Goal: Task Accomplishment & Management: Manage account settings

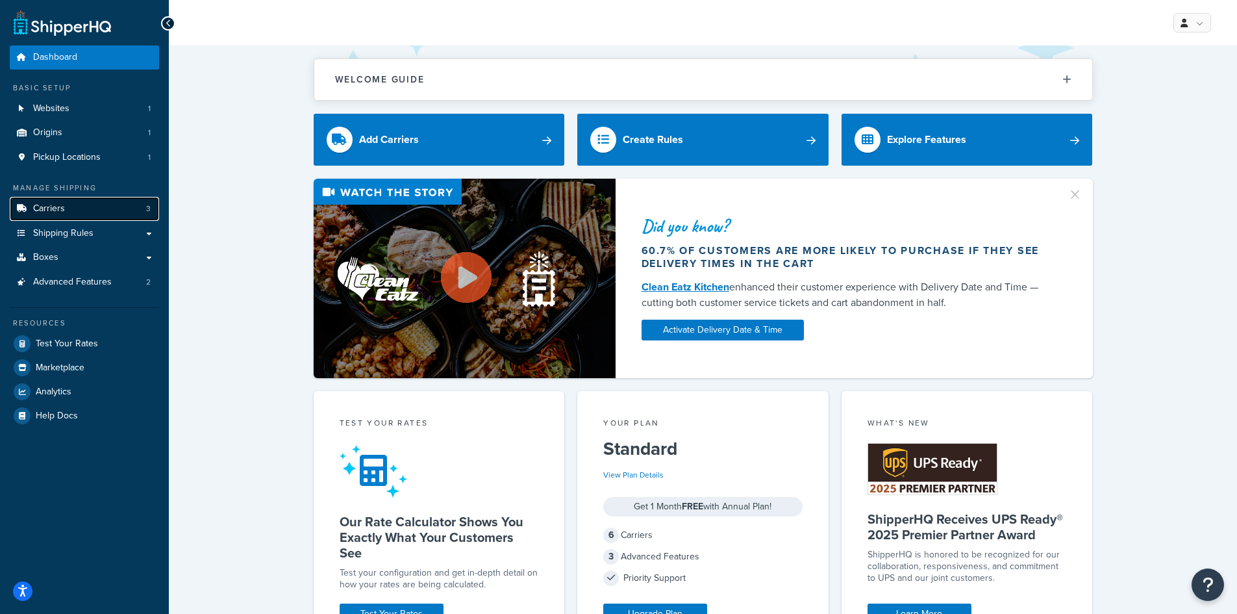
click at [105, 207] on link "Carriers 3" at bounding box center [84, 209] width 149 height 24
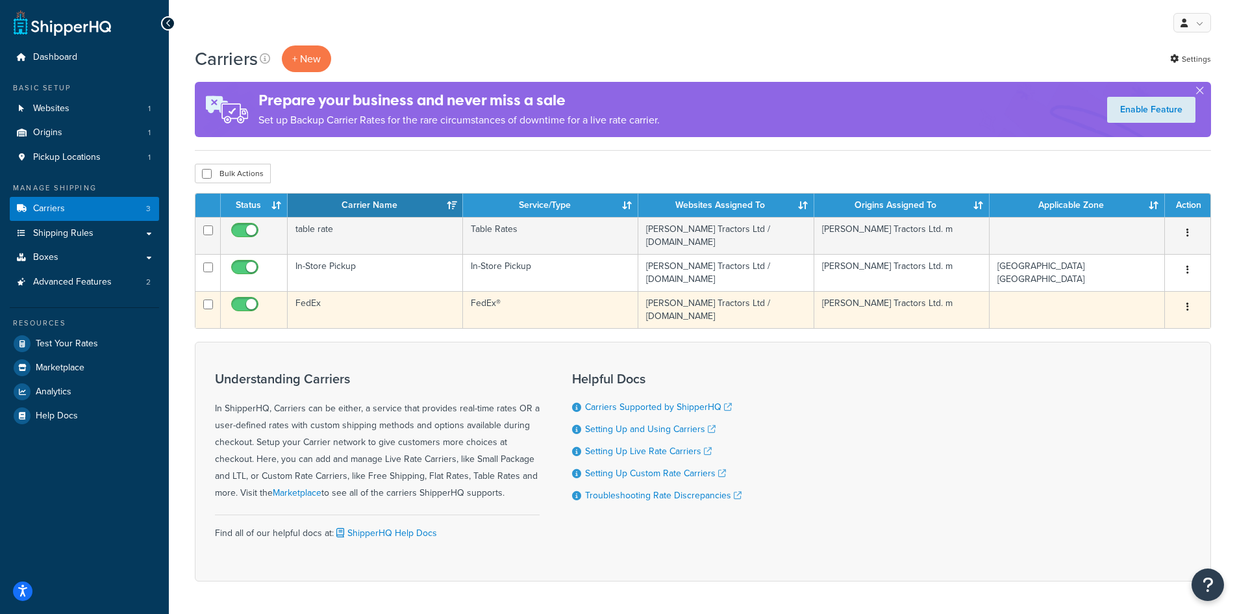
click at [1197, 310] on div "Edit Duplicate [GEOGRAPHIC_DATA]" at bounding box center [1188, 307] width 30 height 21
click at [1185, 307] on button "button" at bounding box center [1188, 307] width 18 height 21
click at [1168, 328] on link "Edit" at bounding box center [1135, 333] width 103 height 27
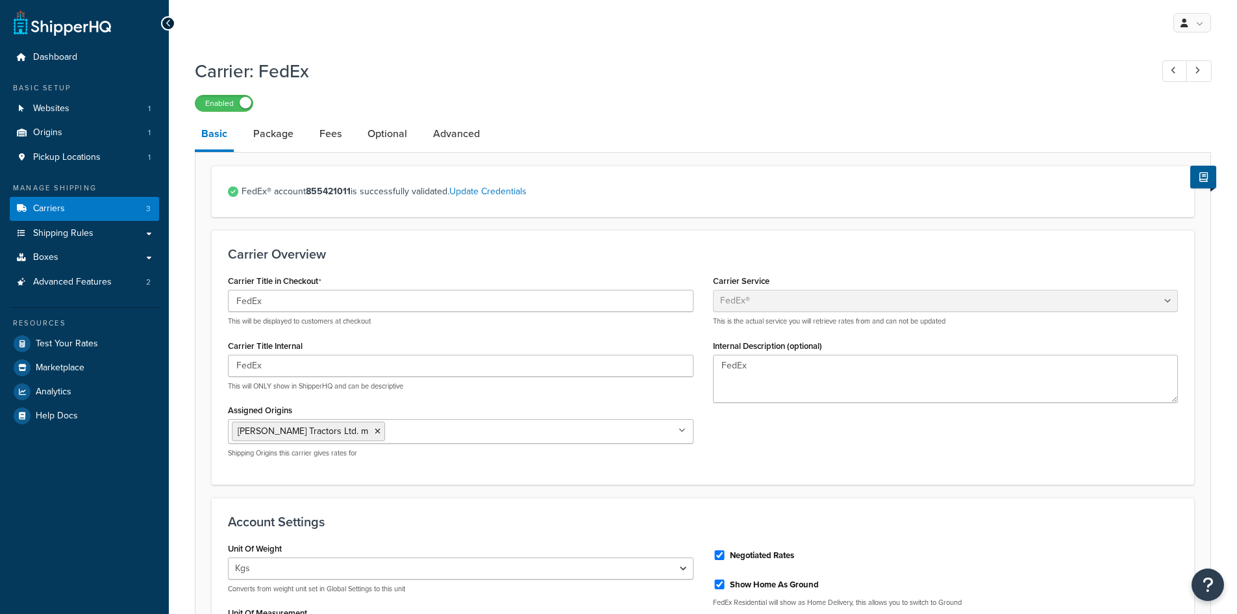
select select "fedEx"
select select "kg"
select select "CM"
select select "REGULAR_PICKUP"
select select "YOUR_PACKAGING"
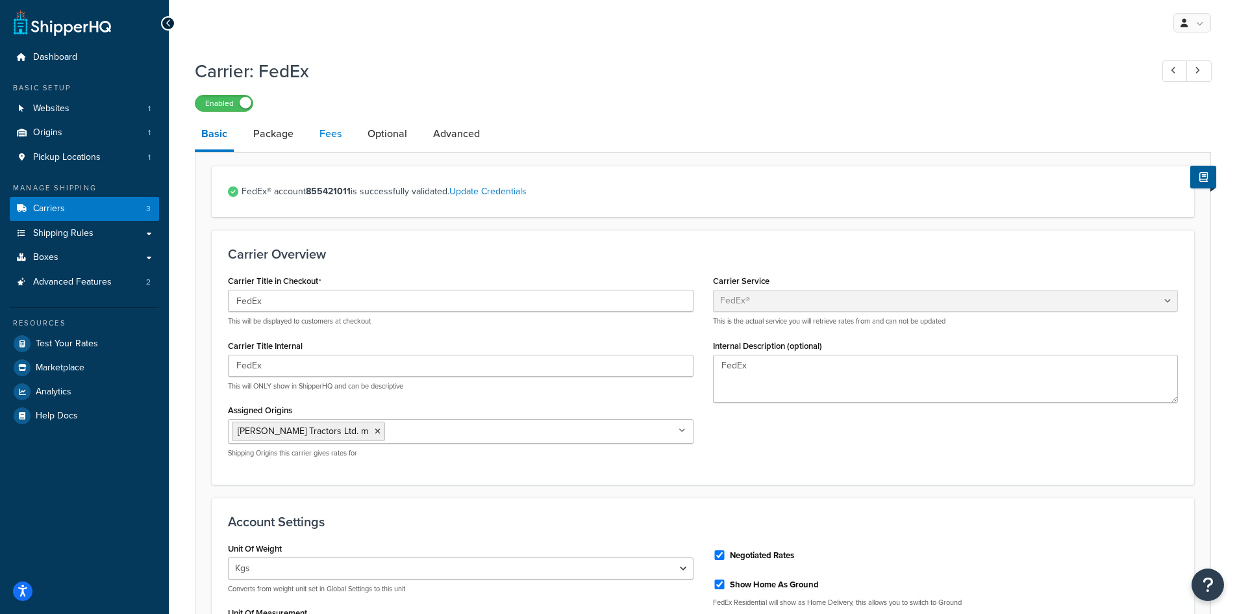
click at [333, 133] on link "Fees" at bounding box center [330, 133] width 35 height 31
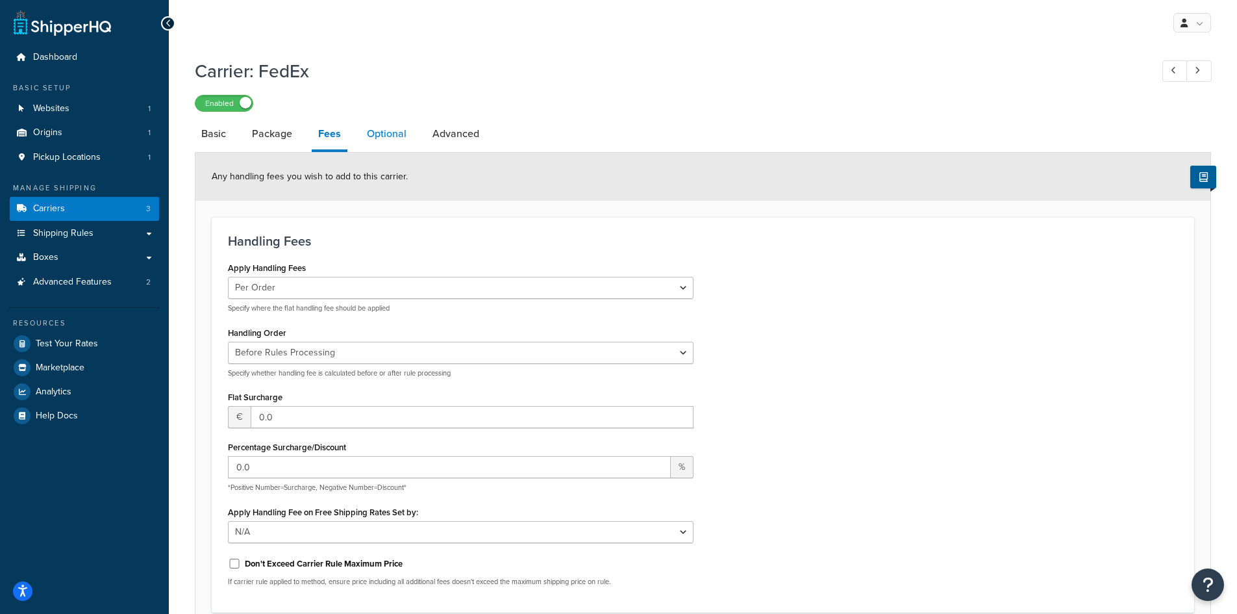
click at [401, 130] on link "Optional" at bounding box center [387, 133] width 53 height 31
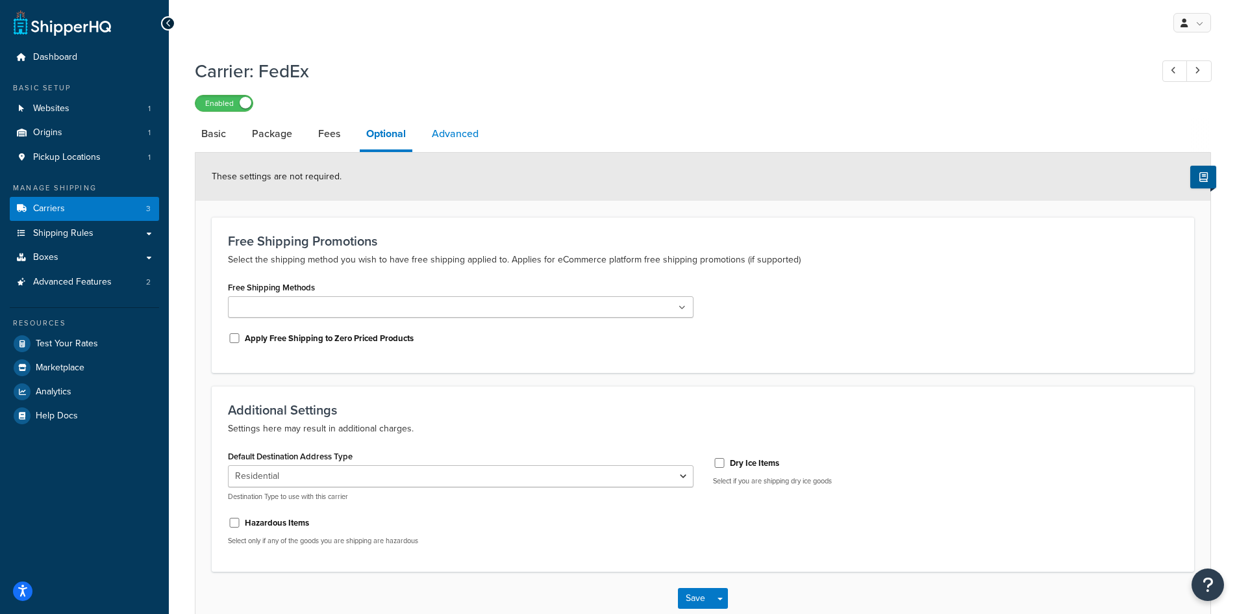
click at [466, 137] on link "Advanced" at bounding box center [455, 133] width 60 height 31
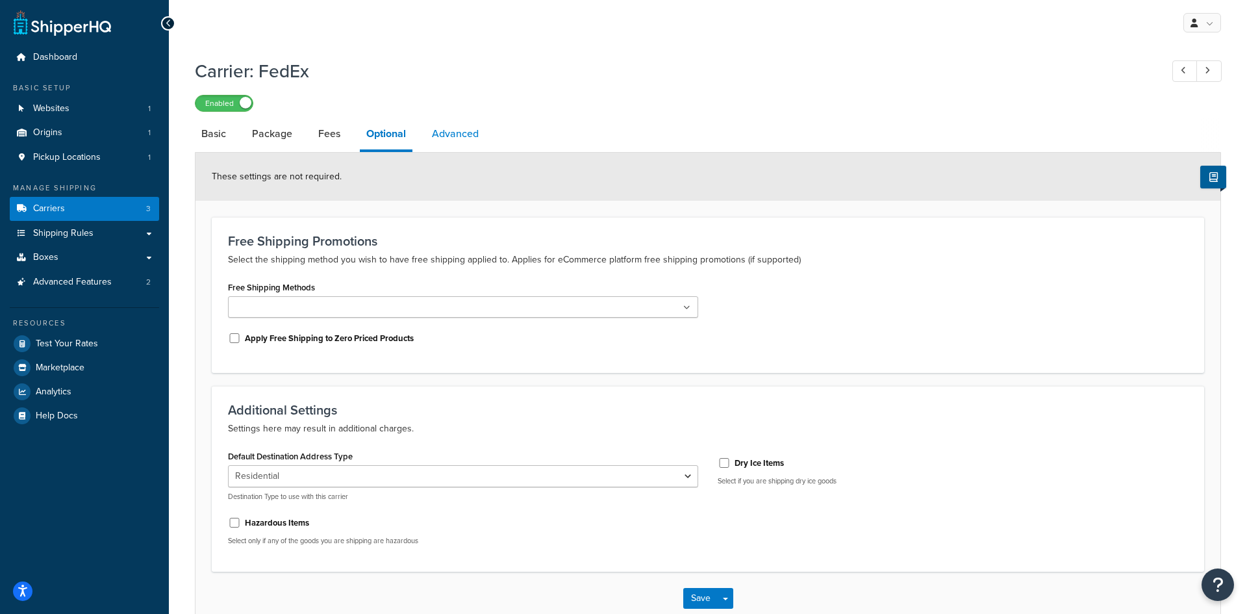
select select "false"
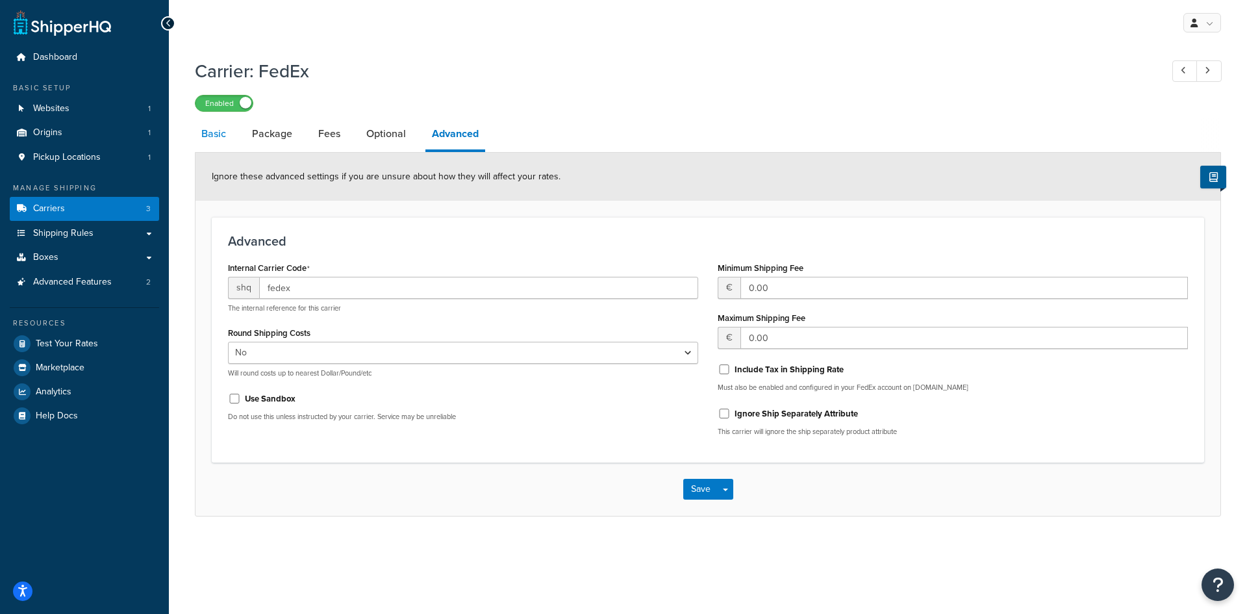
click at [218, 133] on link "Basic" at bounding box center [214, 133] width 38 height 31
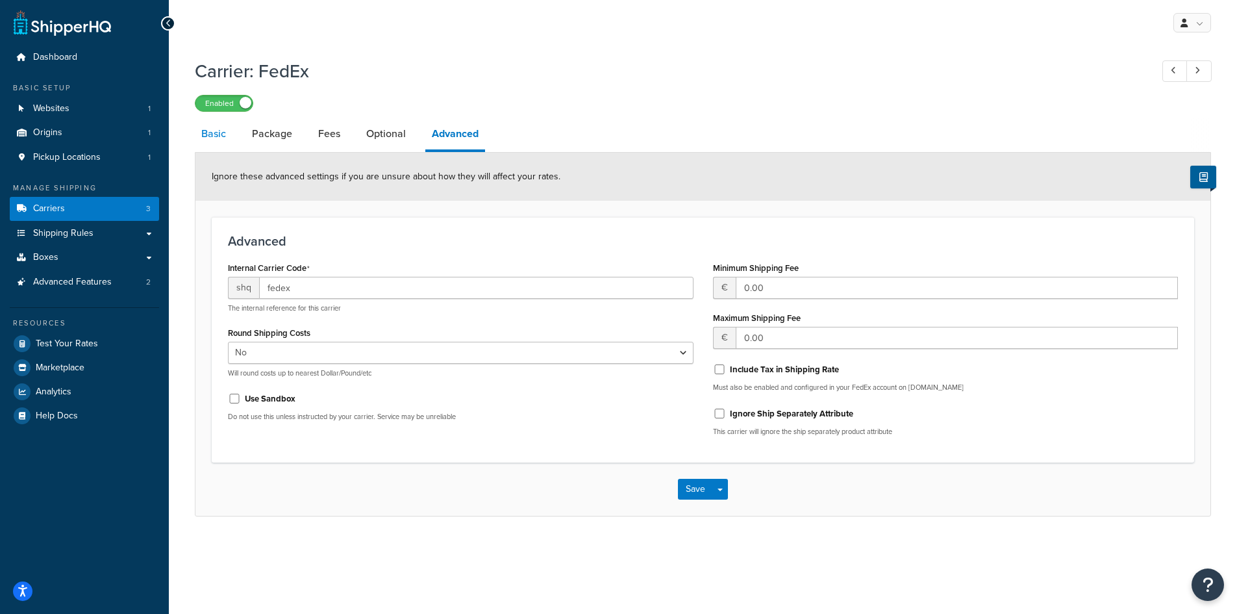
select select "fedEx"
select select "kg"
select select "CM"
select select "REGULAR_PICKUP"
select select "YOUR_PACKAGING"
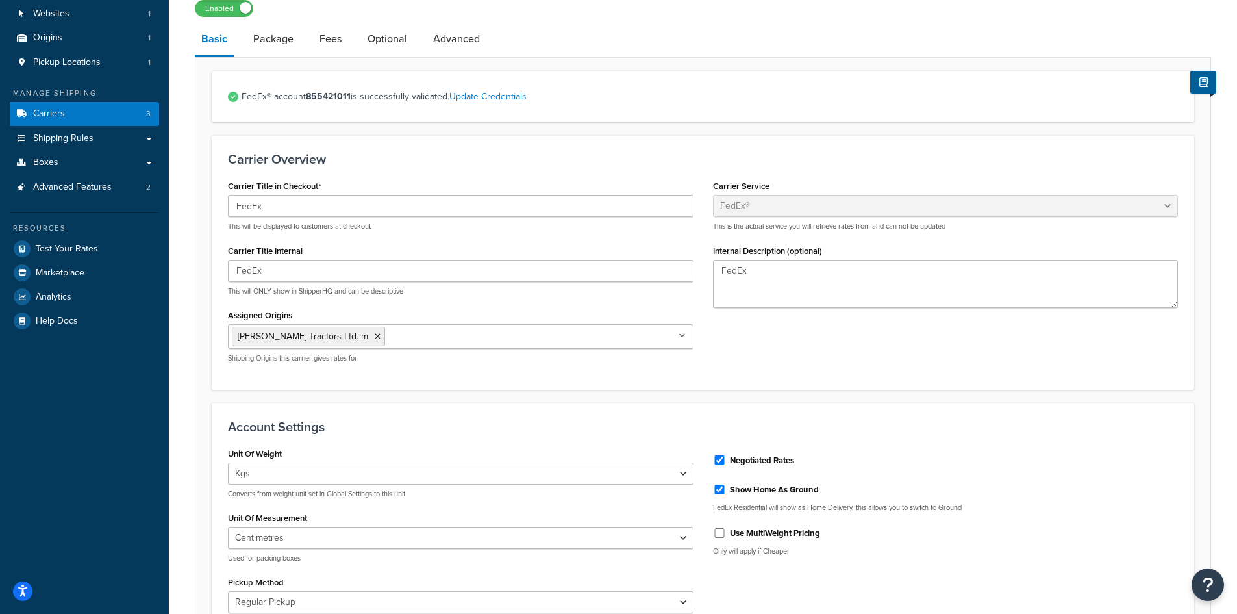
scroll to position [64, 0]
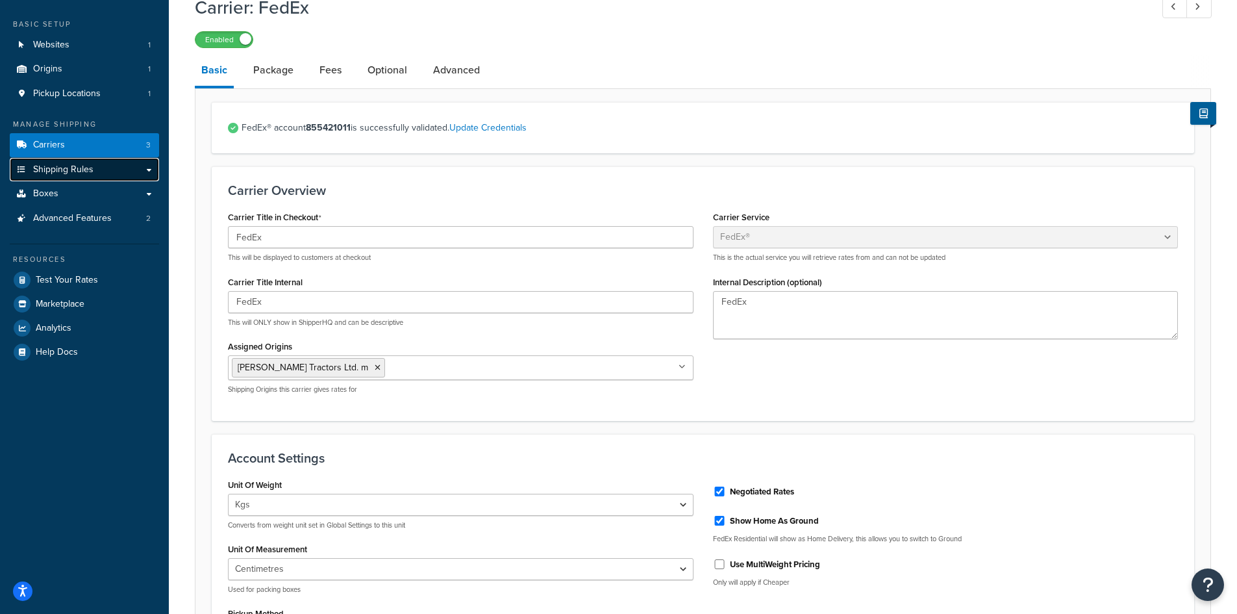
click at [120, 170] on link "Shipping Rules" at bounding box center [84, 170] width 149 height 24
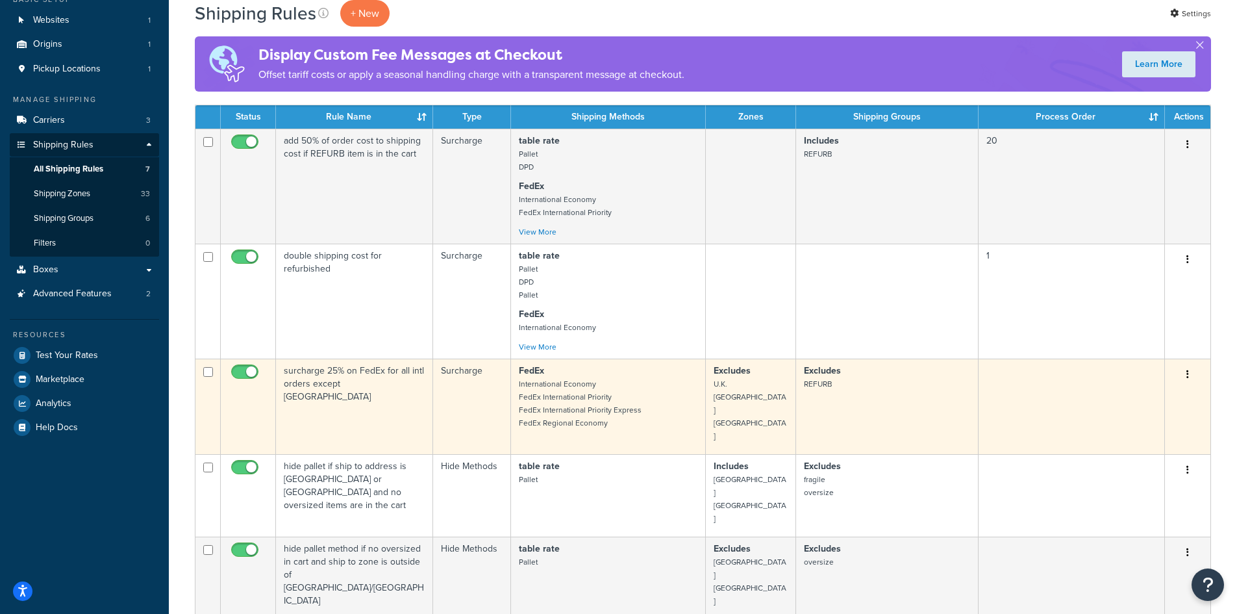
scroll to position [65, 0]
